Goal: Check status: Check status

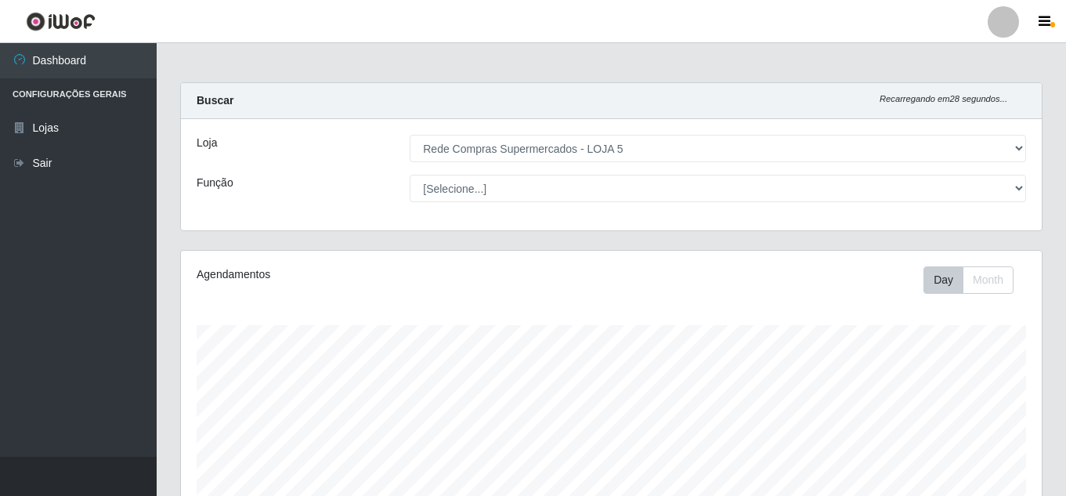
select select "397"
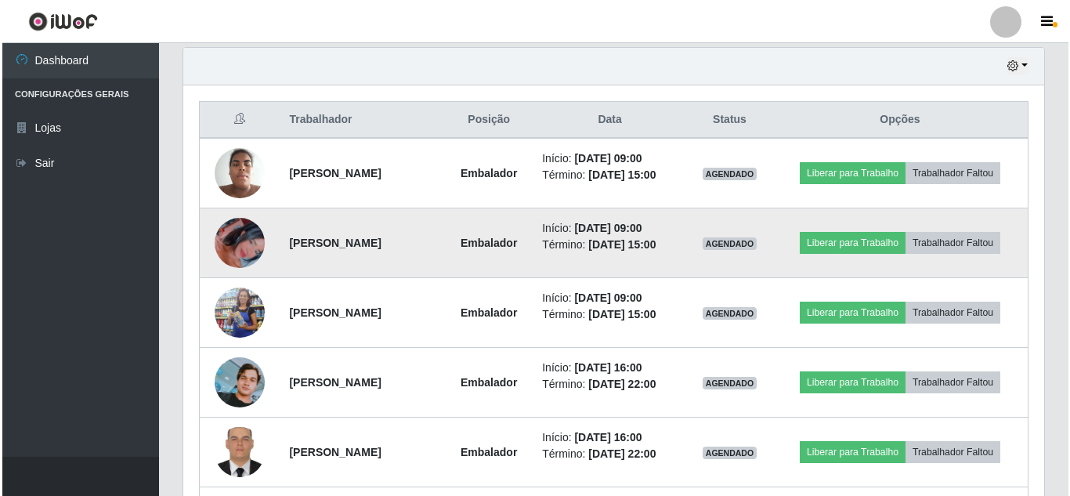
scroll to position [325, 861]
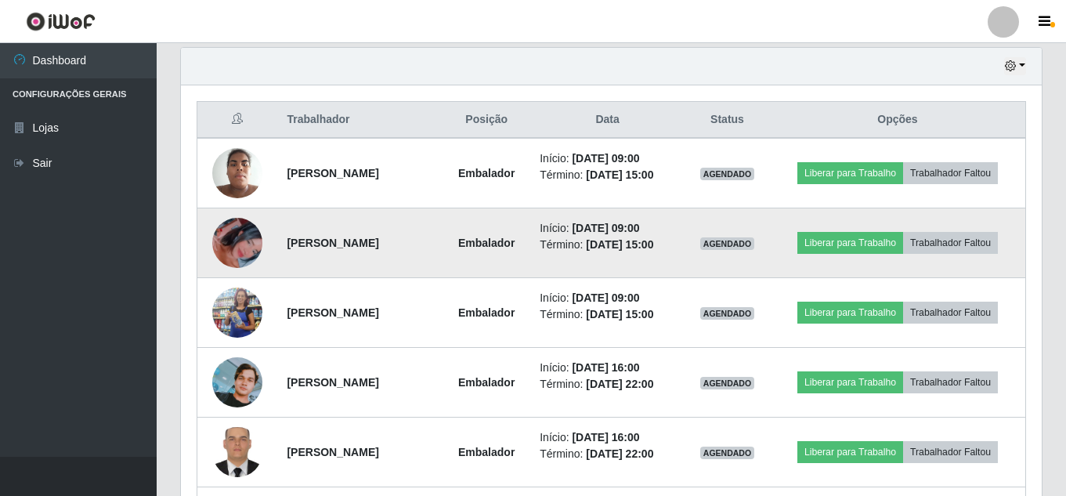
click at [241, 244] on img at bounding box center [237, 242] width 50 height 89
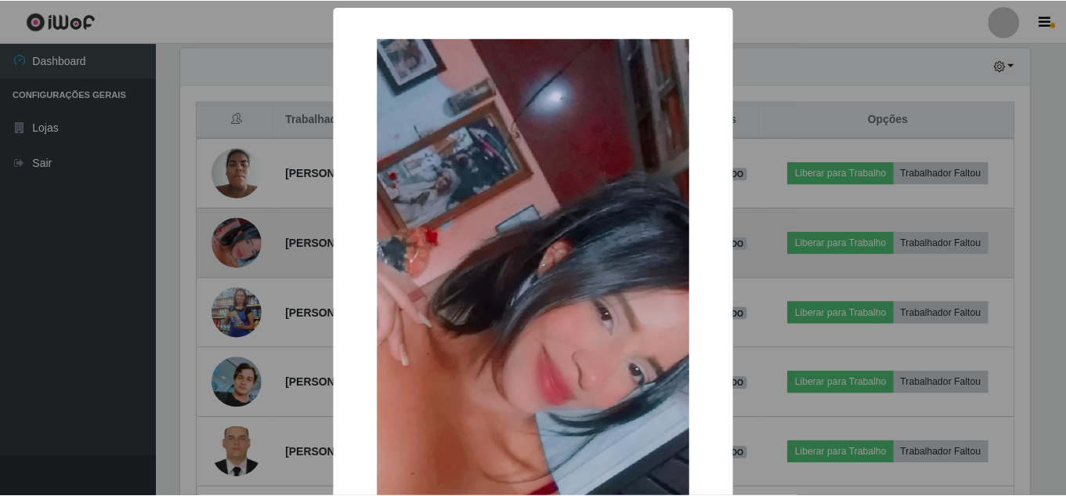
scroll to position [325, 853]
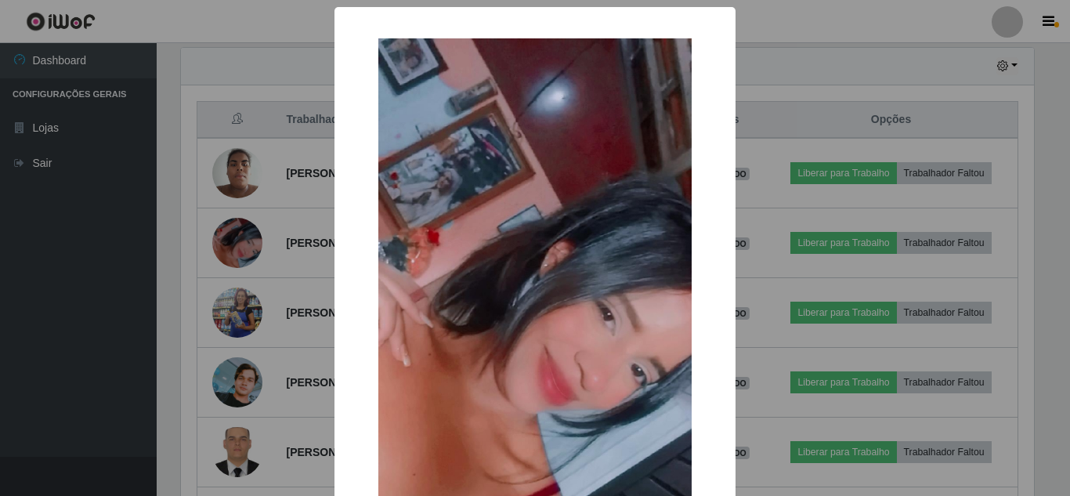
click at [237, 244] on div "× OK Cancel" at bounding box center [535, 248] width 1070 height 496
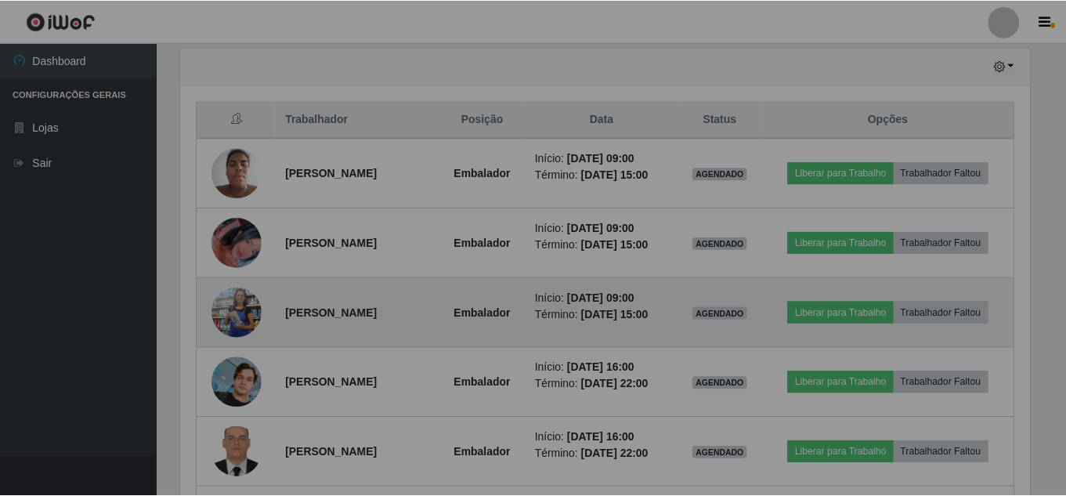
scroll to position [325, 861]
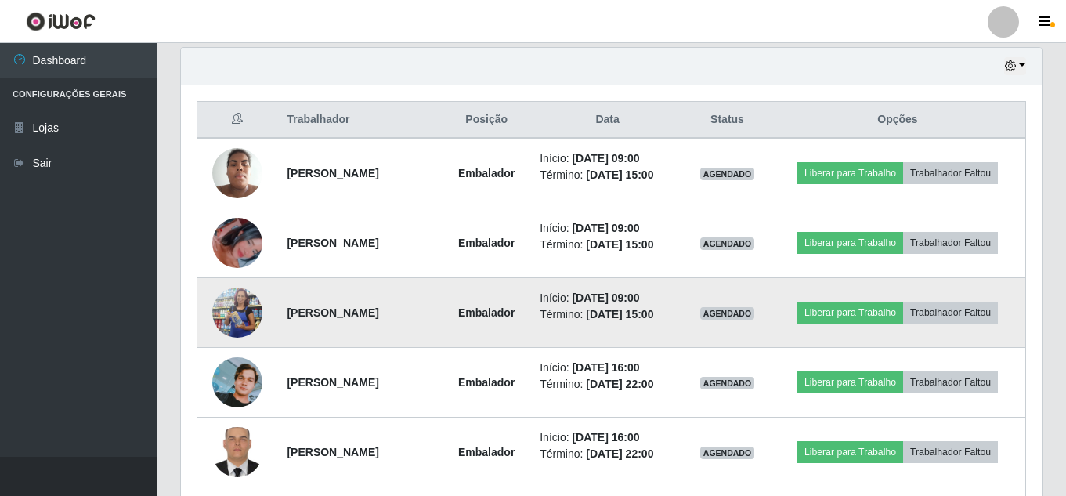
click at [231, 309] on img at bounding box center [237, 312] width 50 height 114
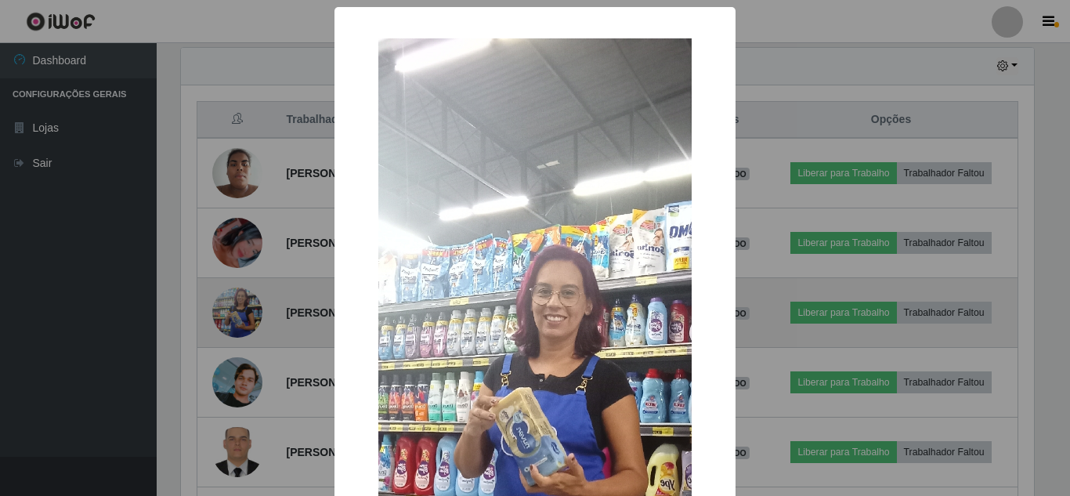
click at [231, 309] on div "× OK Cancel" at bounding box center [535, 248] width 1070 height 496
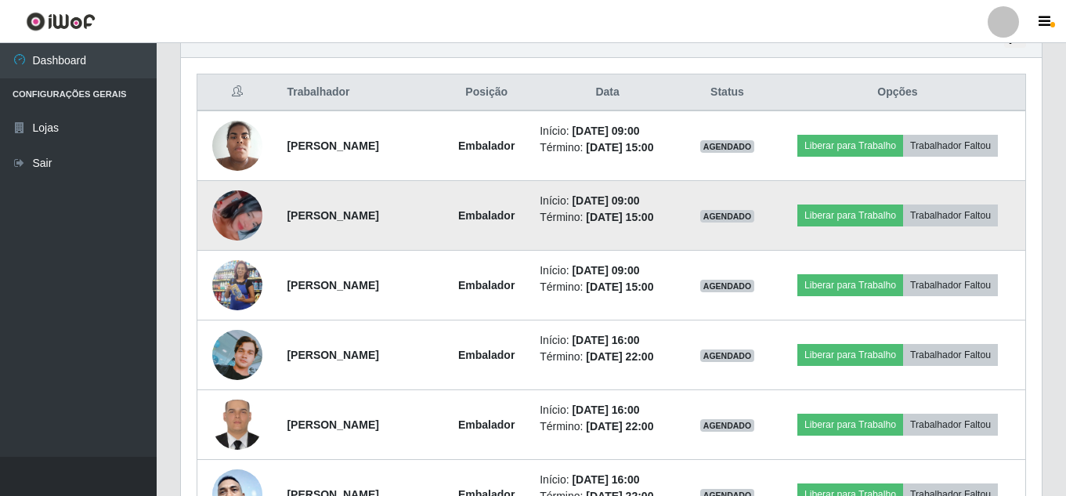
scroll to position [548, 0]
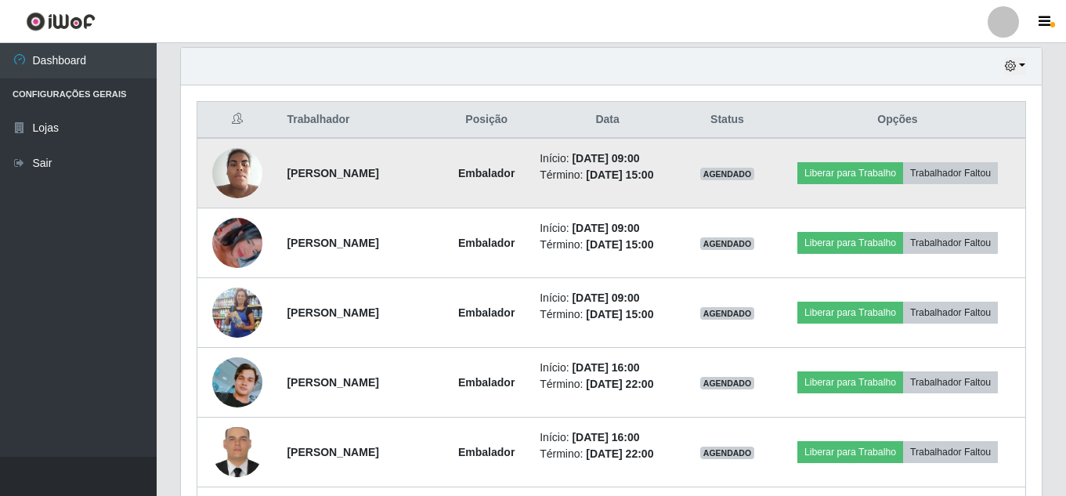
click at [230, 183] on img at bounding box center [237, 172] width 50 height 67
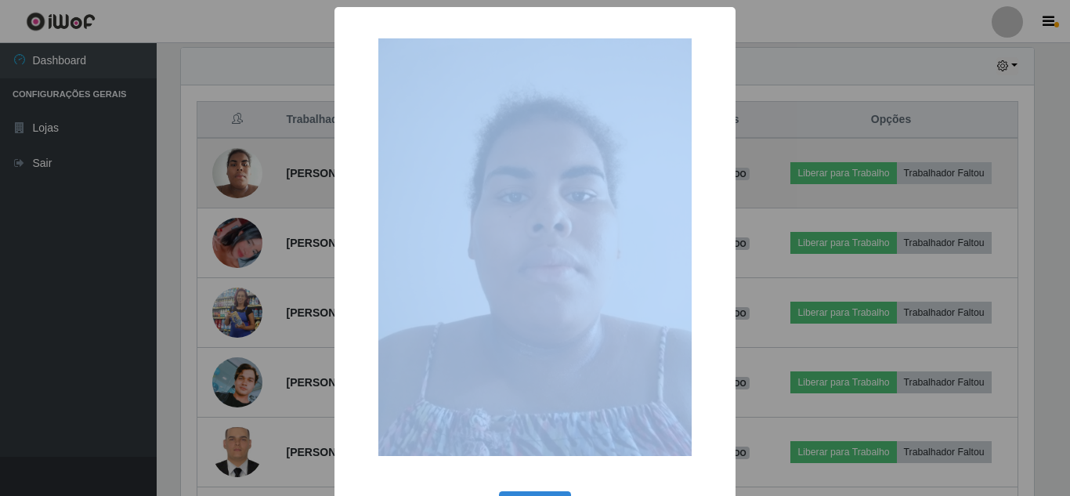
click at [230, 183] on div "× OK Cancel" at bounding box center [535, 248] width 1070 height 496
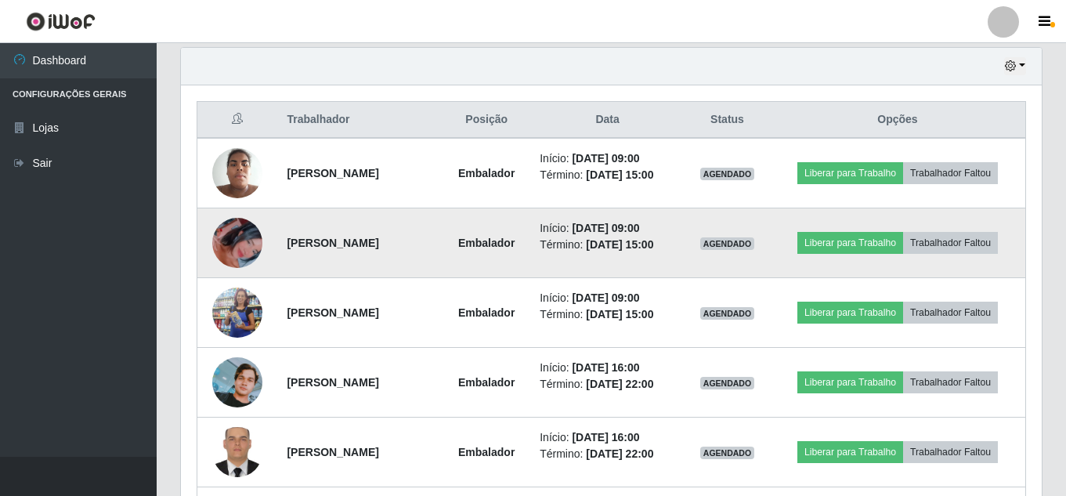
scroll to position [325, 861]
click at [242, 248] on img at bounding box center [237, 242] width 50 height 89
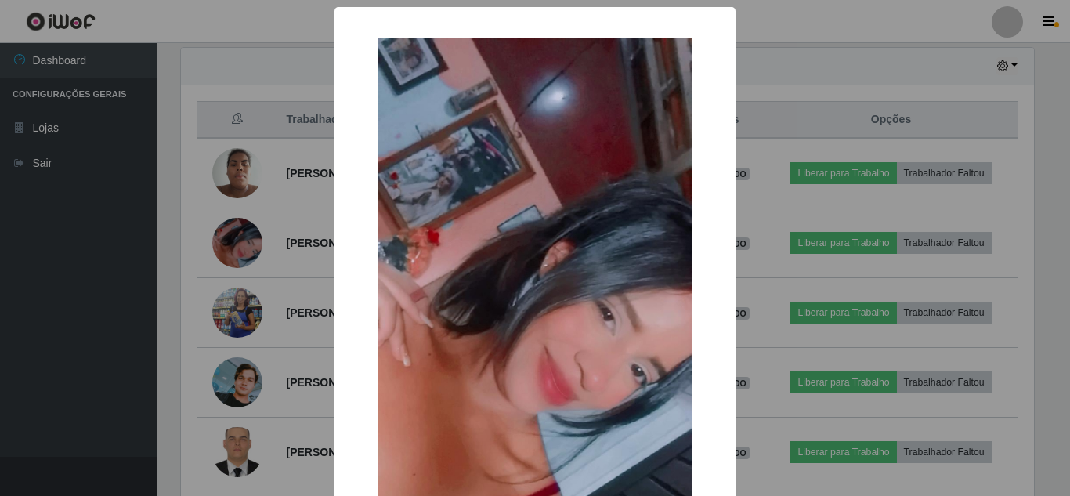
click at [512, 266] on img at bounding box center [534, 316] width 313 height 557
click at [233, 251] on div "× OK Cancel" at bounding box center [535, 248] width 1070 height 496
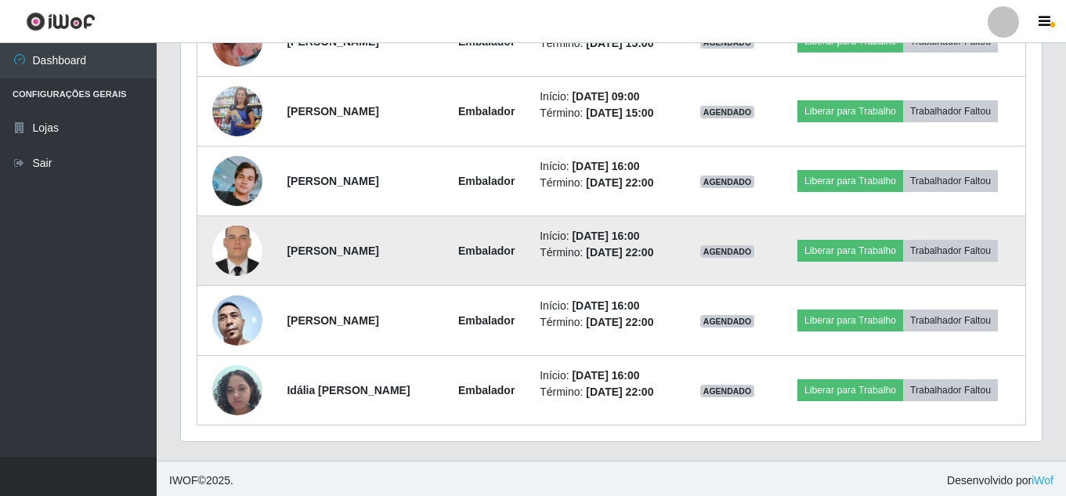
scroll to position [754, 0]
